Goal: Task Accomplishment & Management: Manage account settings

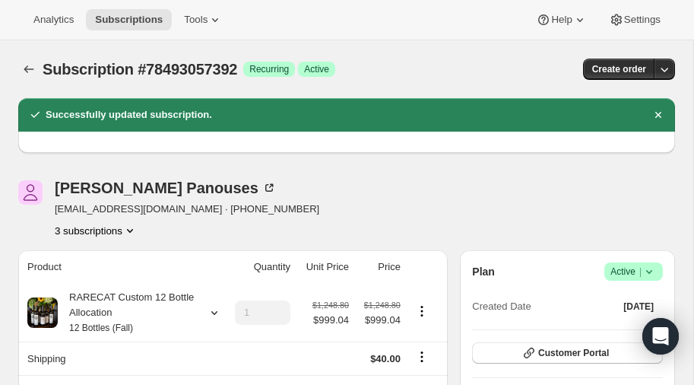
scroll to position [85, 0]
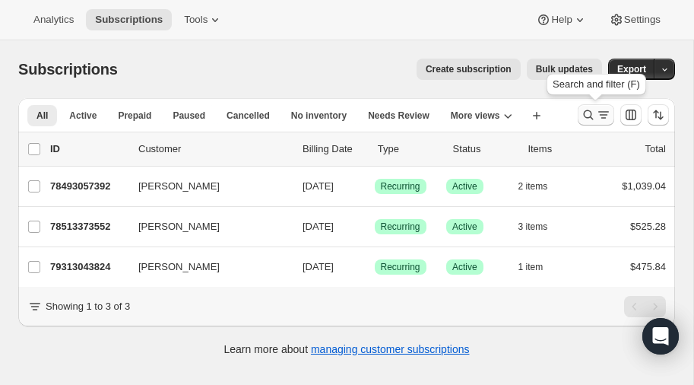
click at [589, 111] on icon "Search and filter results" at bounding box center [588, 114] width 15 height 15
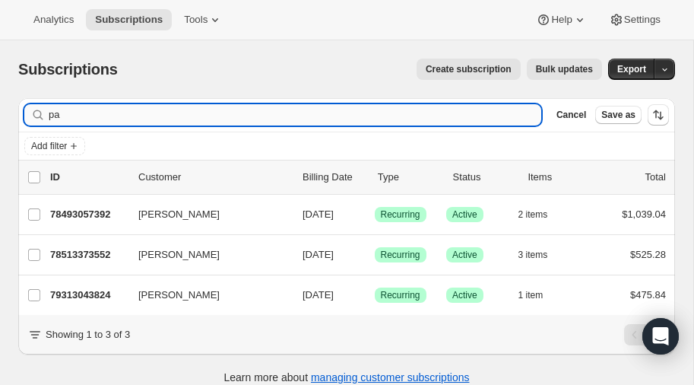
type input "p"
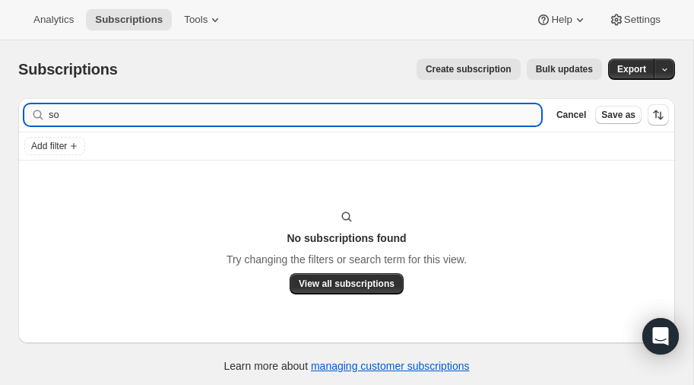
type input "s"
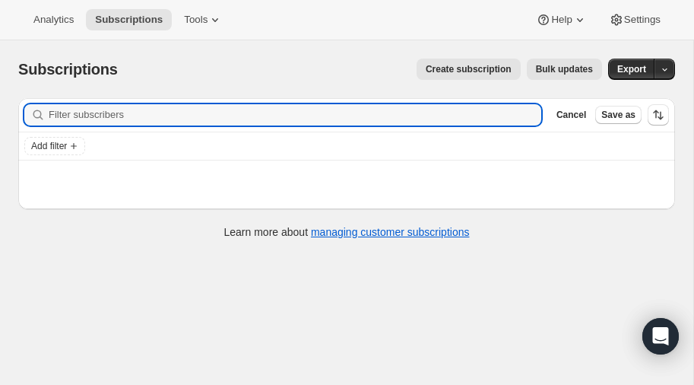
click at [465, 70] on span "Create subscription" at bounding box center [469, 69] width 86 height 12
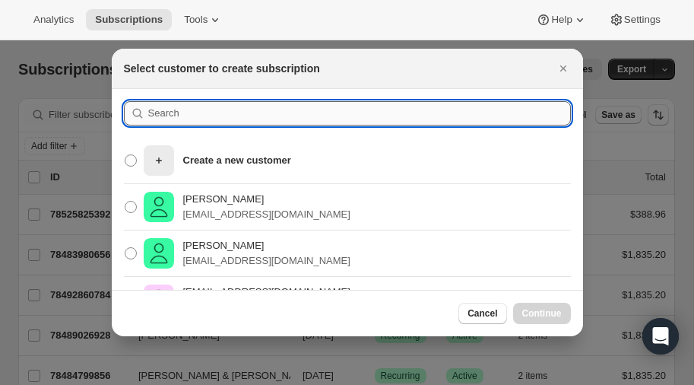
click at [210, 110] on input ":rc:" at bounding box center [359, 113] width 423 height 24
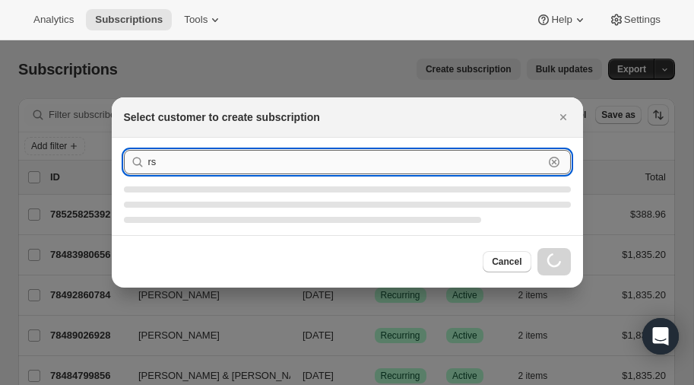
click at [186, 164] on input "rs" at bounding box center [346, 162] width 396 height 24
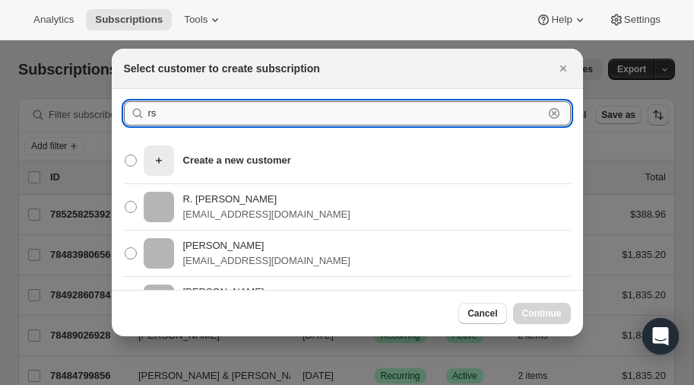
type input "rs"
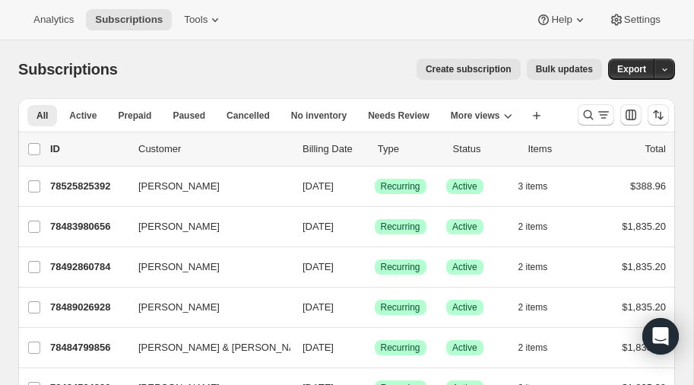
click at [465, 72] on span "Create subscription" at bounding box center [469, 69] width 86 height 12
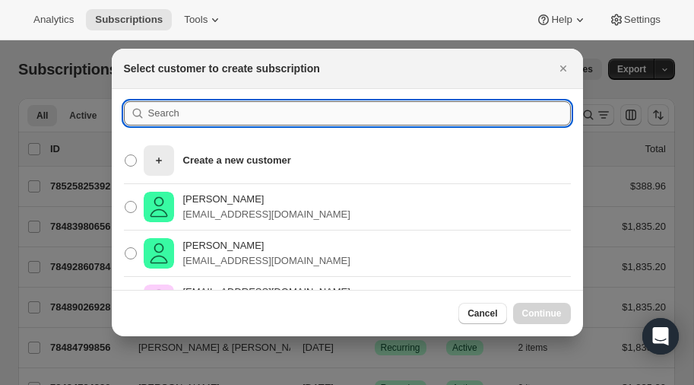
click at [194, 116] on input ":rc:" at bounding box center [359, 113] width 423 height 24
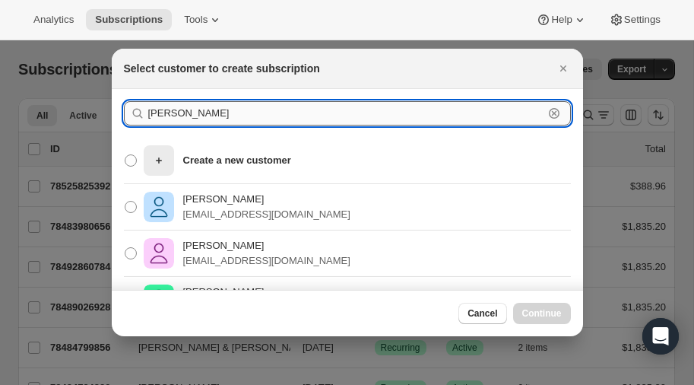
click at [186, 116] on input "[PERSON_NAME]" at bounding box center [346, 113] width 396 height 24
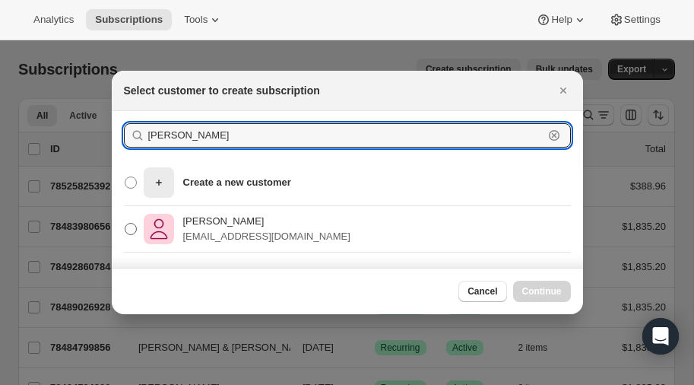
type input "[PERSON_NAME]"
click at [127, 230] on span ":rc:" at bounding box center [131, 229] width 12 height 12
click at [126, 224] on input "[PERSON_NAME] [EMAIL_ADDRESS][DOMAIN_NAME]" at bounding box center [125, 223] width 1 height 1
radio input "true"
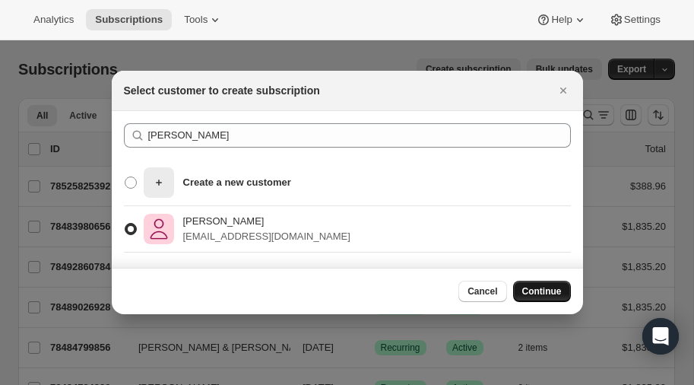
click at [551, 290] on span "Continue" at bounding box center [543, 291] width 40 height 12
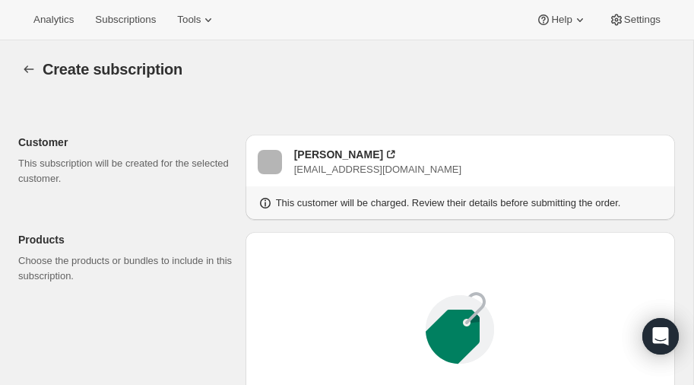
radio input "true"
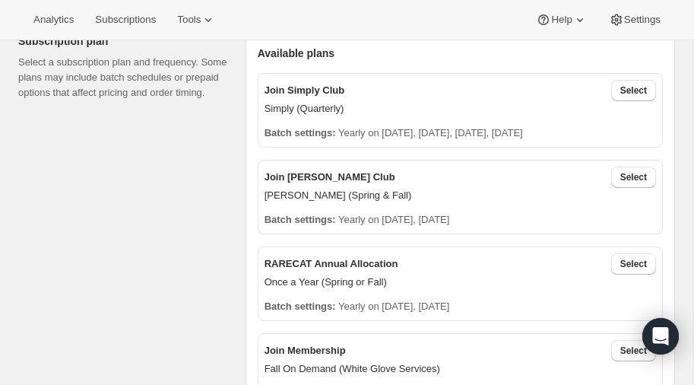
scroll to position [500, 0]
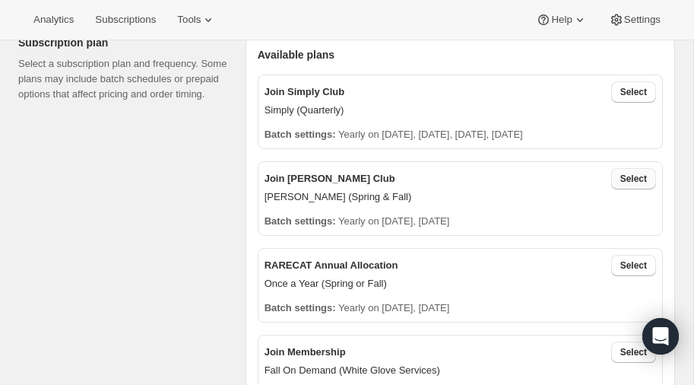
click at [637, 179] on span "Select" at bounding box center [634, 179] width 27 height 12
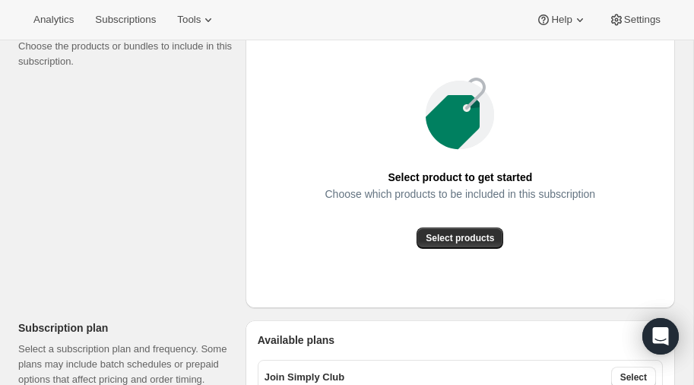
scroll to position [214, 0]
click at [454, 241] on span "Select products" at bounding box center [460, 239] width 68 height 12
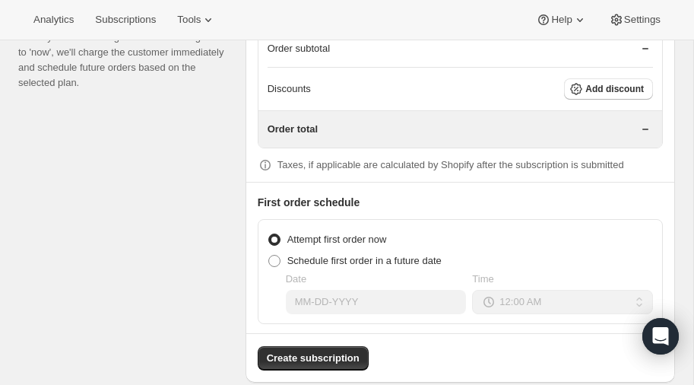
scroll to position [1301, 0]
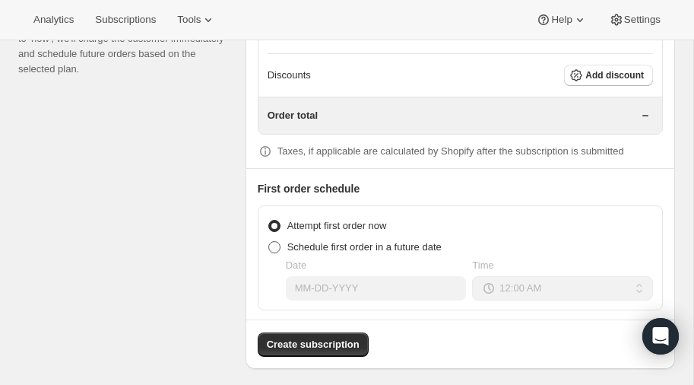
click at [276, 241] on span at bounding box center [274, 247] width 12 height 12
click at [269, 241] on input "Schedule first order in a future date" at bounding box center [268, 241] width 1 height 1
radio input "true"
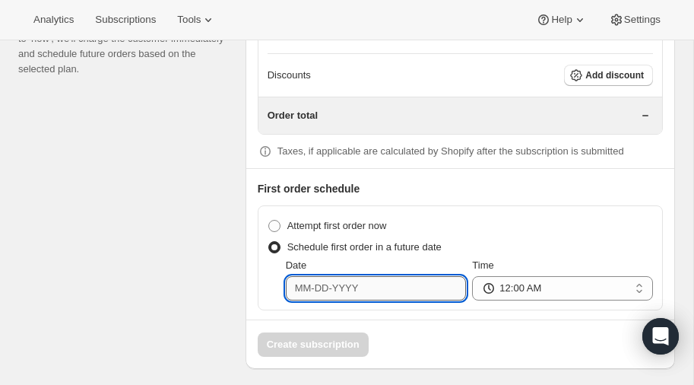
click at [354, 276] on input "Date" at bounding box center [376, 288] width 181 height 24
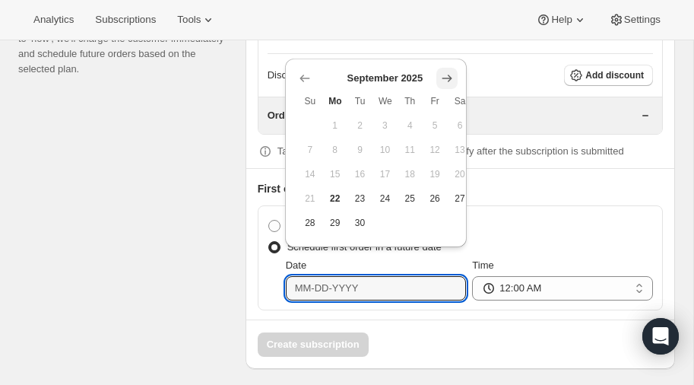
click at [449, 73] on icon "Show next month, October 2025" at bounding box center [447, 78] width 15 height 15
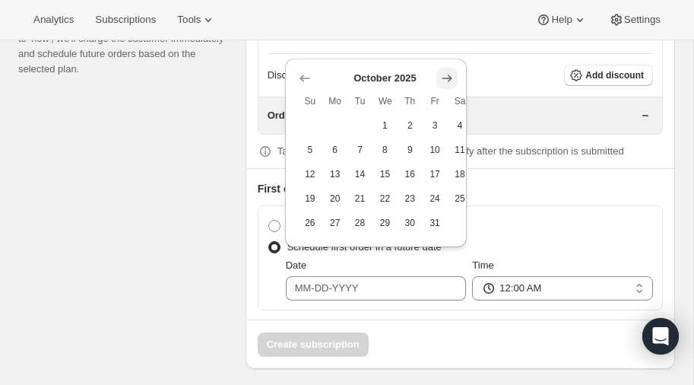
click at [449, 73] on icon "Show next month, November 2025" at bounding box center [447, 78] width 15 height 15
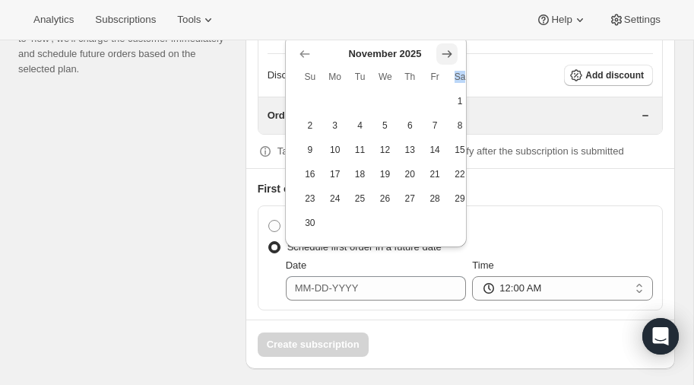
click at [449, 73] on th "Sa" at bounding box center [460, 77] width 25 height 24
click at [446, 55] on icon "Show next month, December 2025" at bounding box center [447, 53] width 15 height 15
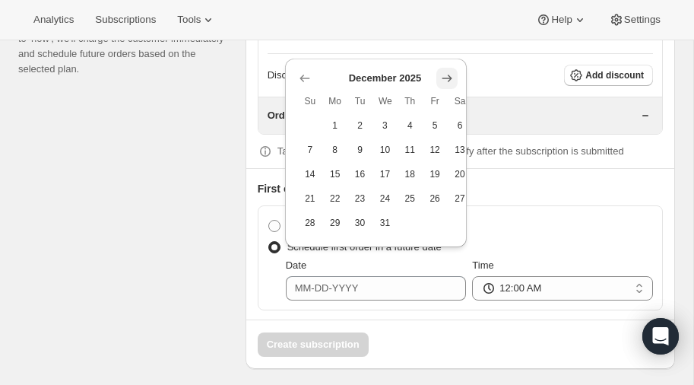
click at [450, 68] on button "Show next month, January 2026" at bounding box center [447, 78] width 21 height 21
click at [450, 68] on button "Show next month, February 2026" at bounding box center [447, 78] width 21 height 21
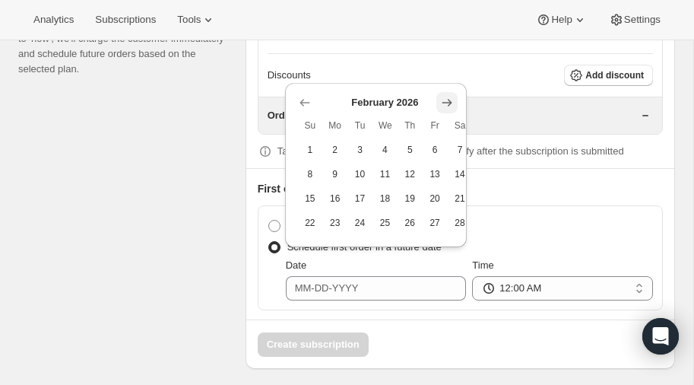
click at [450, 68] on div "Discounts Add discount" at bounding box center [461, 75] width 386 height 21
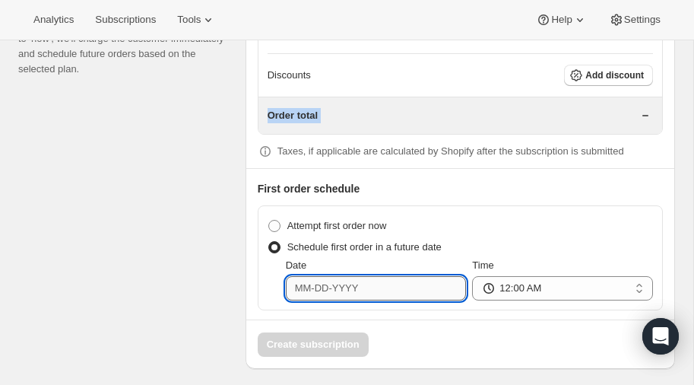
click at [355, 285] on input "Date" at bounding box center [376, 288] width 181 height 24
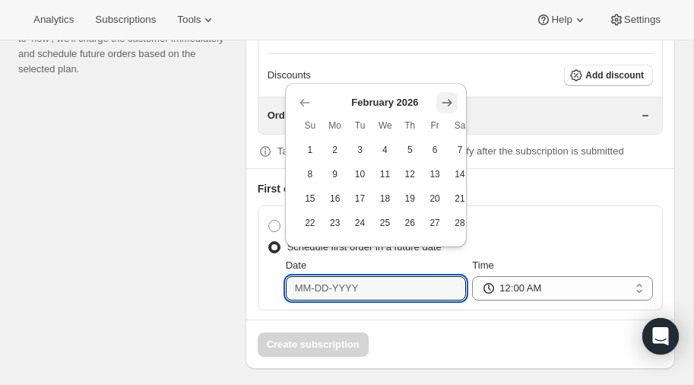
click at [450, 100] on icon "Show next month, March 2026" at bounding box center [447, 103] width 10 height 8
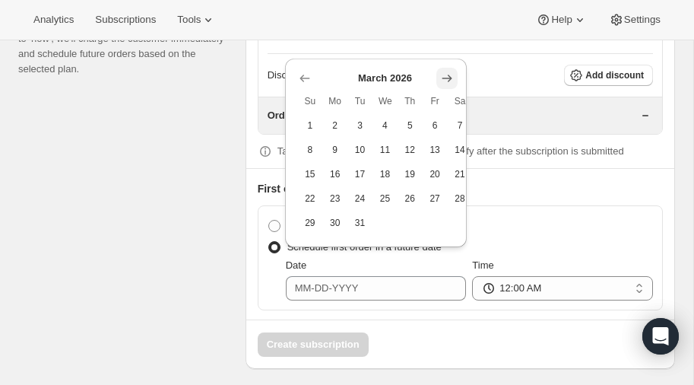
click at [446, 76] on icon "Show next month, April 2026" at bounding box center [447, 78] width 15 height 15
click at [446, 77] on icon "Show next month, May 2026" at bounding box center [447, 78] width 15 height 15
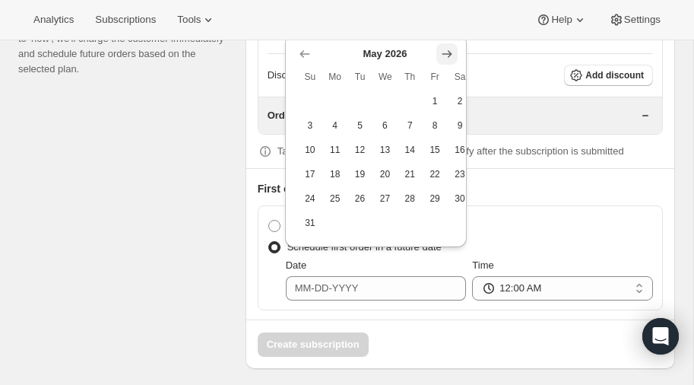
click at [444, 50] on icon "Show next month, June 2026" at bounding box center [447, 53] width 15 height 15
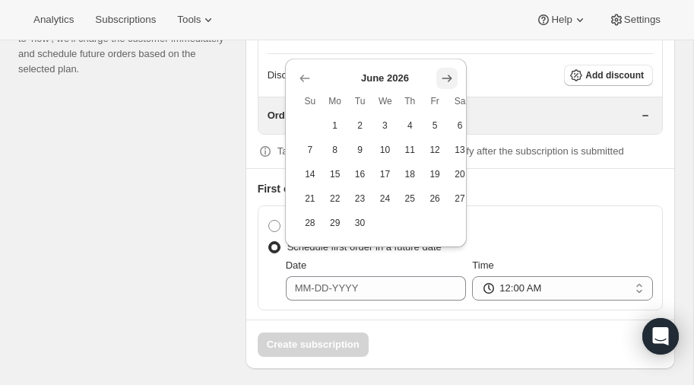
click at [446, 73] on icon "Show next month, July 2026" at bounding box center [447, 78] width 15 height 15
click at [304, 72] on icon "Show previous month, June 2026" at bounding box center [304, 78] width 15 height 15
click at [304, 72] on icon "Show previous month, May 2026" at bounding box center [304, 78] width 15 height 15
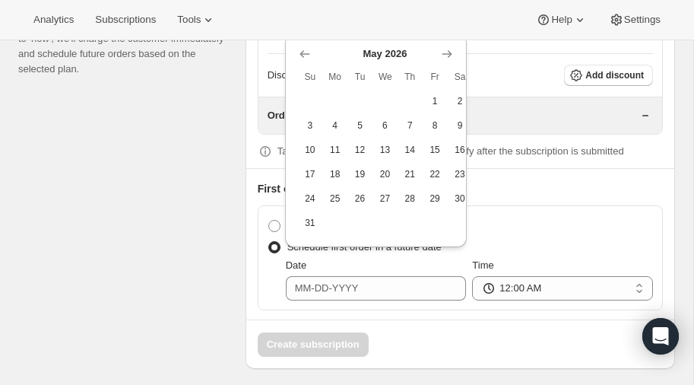
click at [303, 71] on span "Su" at bounding box center [309, 77] width 13 height 12
click at [303, 56] on icon "Show previous month, April 2026" at bounding box center [305, 54] width 10 height 8
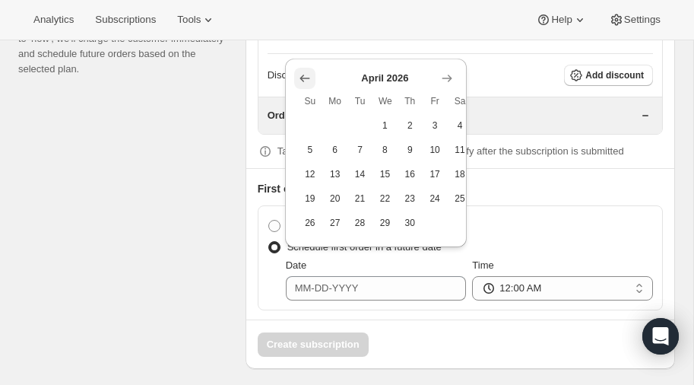
click at [305, 71] on icon "Show previous month, March 2026" at bounding box center [304, 78] width 15 height 15
click at [312, 168] on span "15" at bounding box center [309, 174] width 13 height 12
type input "[DATE]"
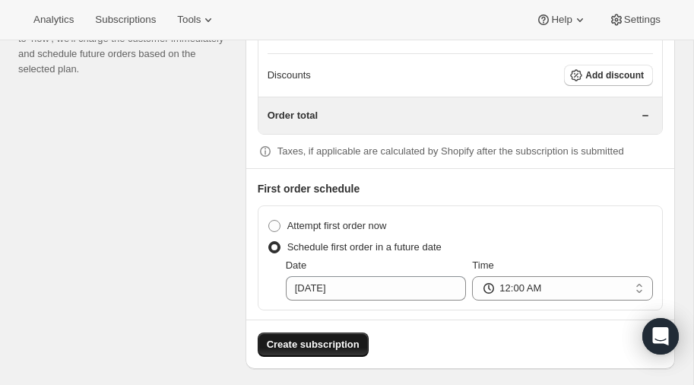
click at [308, 337] on span "Create subscription" at bounding box center [313, 344] width 93 height 15
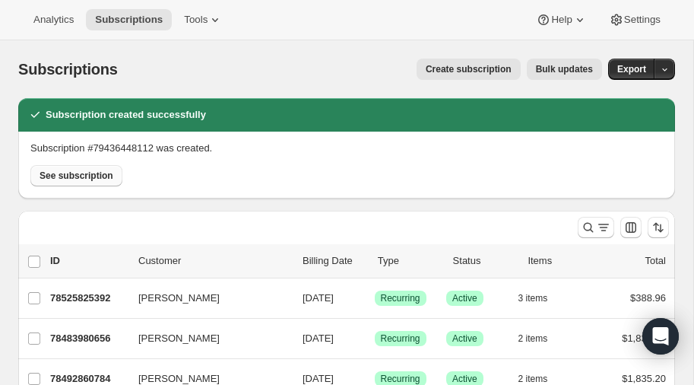
click at [62, 178] on span "See subscription" at bounding box center [77, 176] width 74 height 12
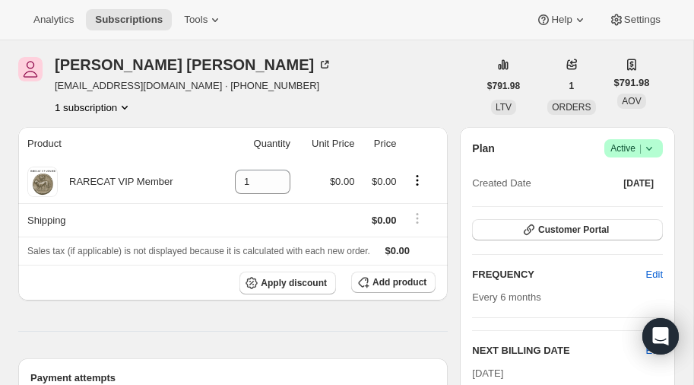
scroll to position [54, 0]
click at [388, 280] on span "Add product" at bounding box center [400, 281] width 54 height 12
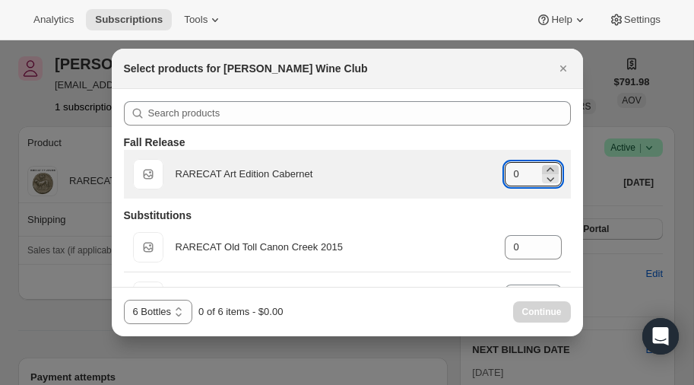
click at [551, 167] on icon ":rol:" at bounding box center [550, 169] width 15 height 15
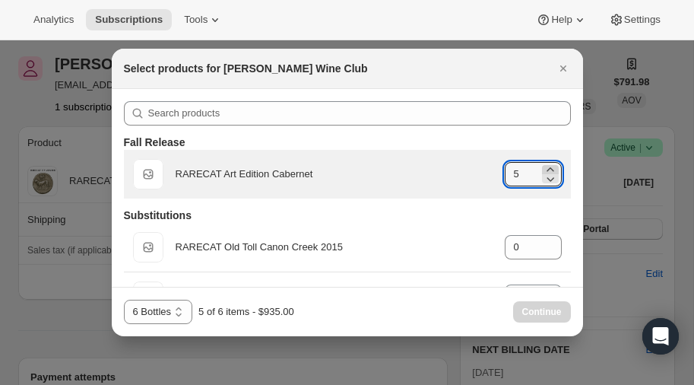
click at [551, 167] on icon ":rol:" at bounding box center [550, 169] width 15 height 15
type input "6"
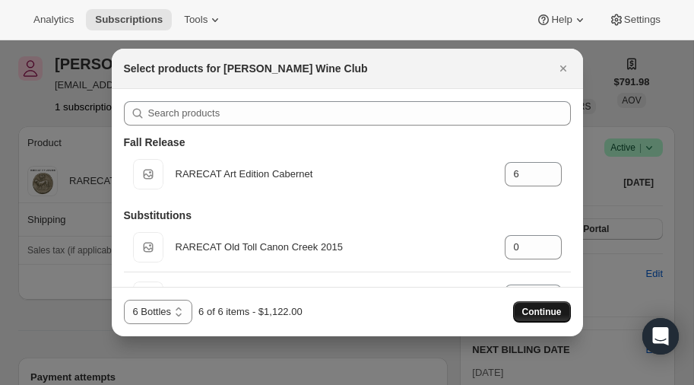
click at [551, 311] on span "Continue" at bounding box center [543, 312] width 40 height 12
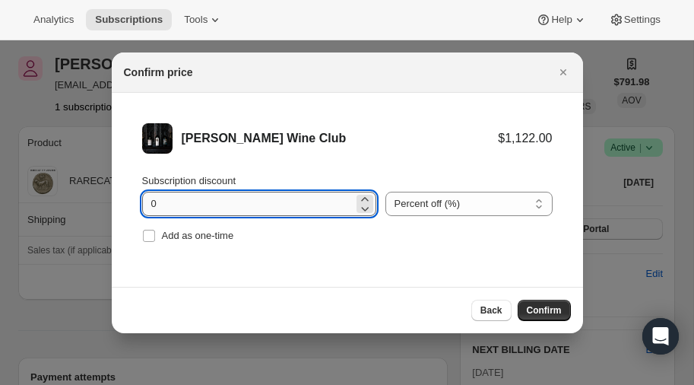
click at [288, 204] on input "0" at bounding box center [247, 204] width 211 height 24
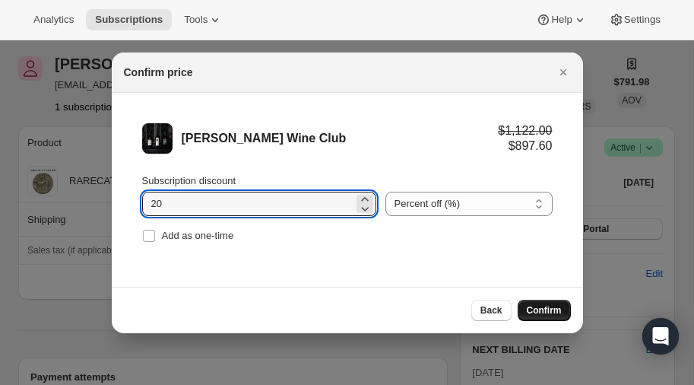
type input "20"
click at [539, 308] on span "Confirm" at bounding box center [544, 310] width 35 height 12
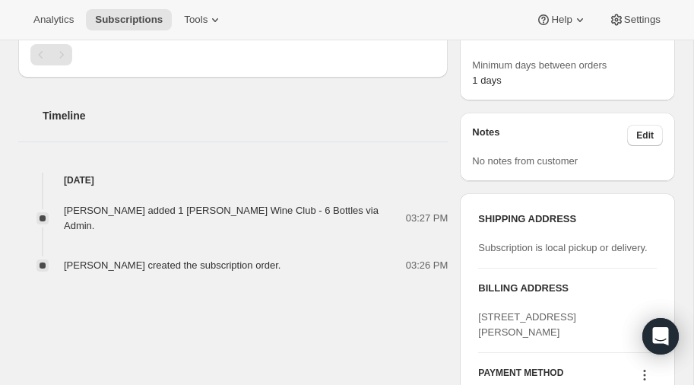
scroll to position [492, 0]
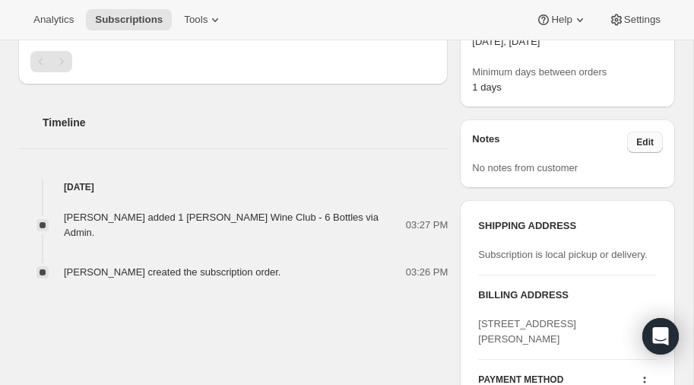
click at [650, 141] on span "Edit" at bounding box center [645, 142] width 17 height 12
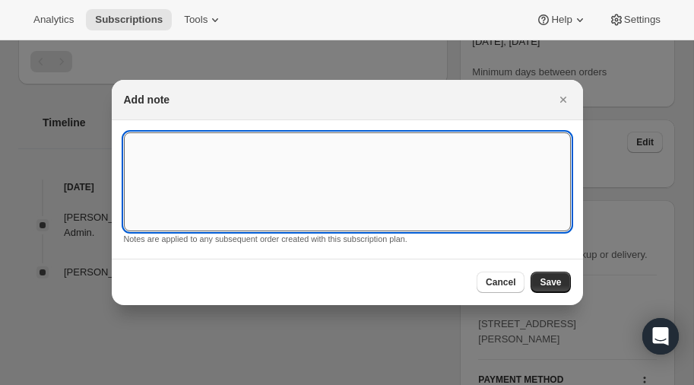
click at [240, 157] on textarea ":rqr:" at bounding box center [347, 181] width 447 height 99
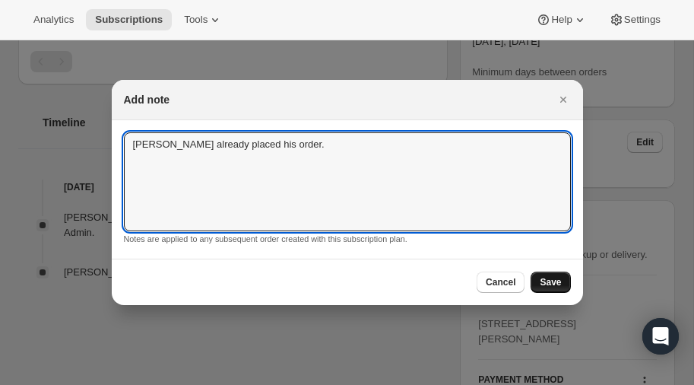
type textarea "[PERSON_NAME] already placed his order."
click at [554, 281] on span "Save" at bounding box center [550, 282] width 21 height 12
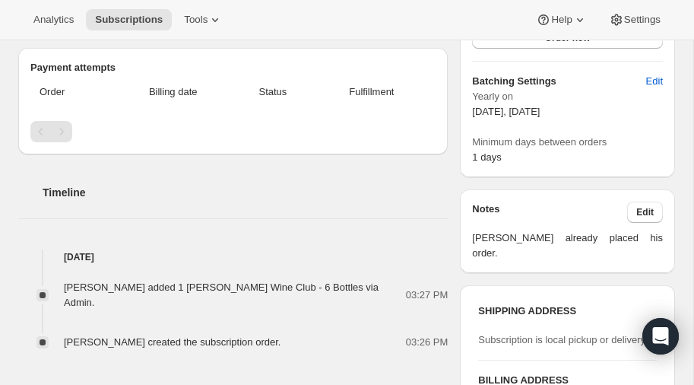
click at [266, 154] on div "Timeline" at bounding box center [233, 177] width 430 height 46
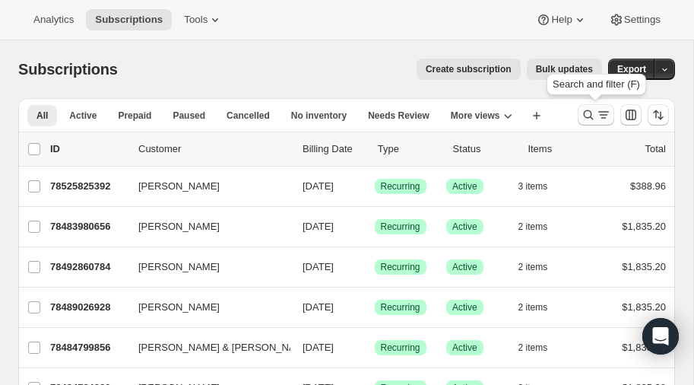
click at [587, 116] on icon "Search and filter results" at bounding box center [588, 114] width 15 height 15
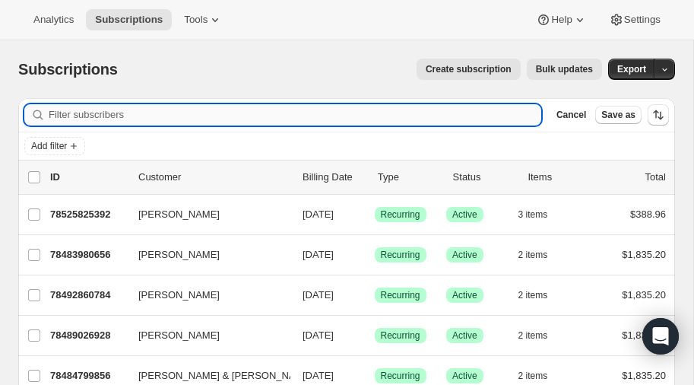
click at [133, 117] on input "Filter subscribers" at bounding box center [295, 114] width 493 height 21
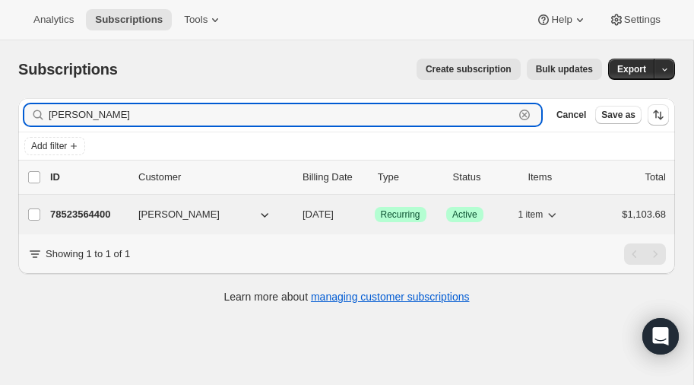
type input "balch"
click at [83, 211] on p "78523564400" at bounding box center [88, 214] width 76 height 15
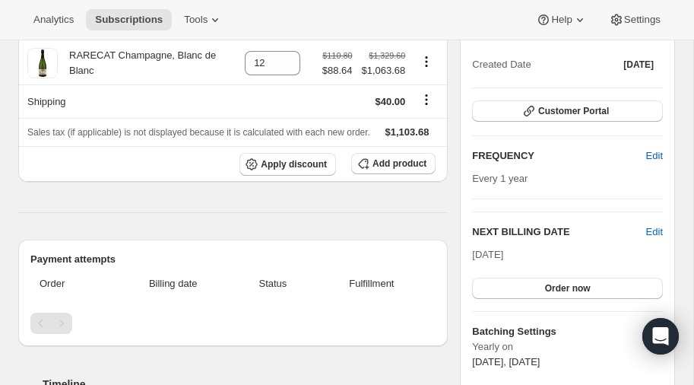
scroll to position [173, 0]
click at [579, 284] on span "Order now" at bounding box center [568, 287] width 46 height 12
click at [577, 283] on span "Click to confirm" at bounding box center [567, 287] width 69 height 12
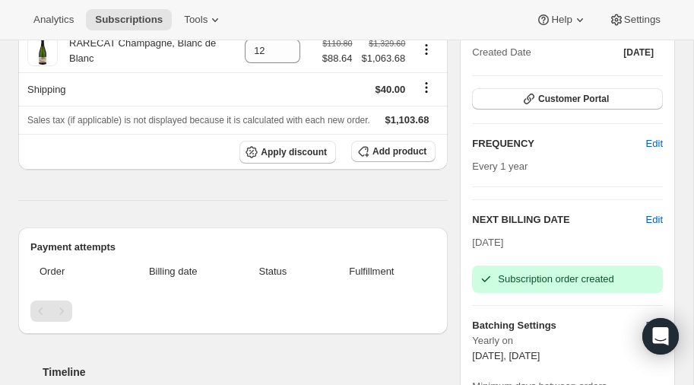
scroll to position [0, 0]
